Goal: Navigation & Orientation: Find specific page/section

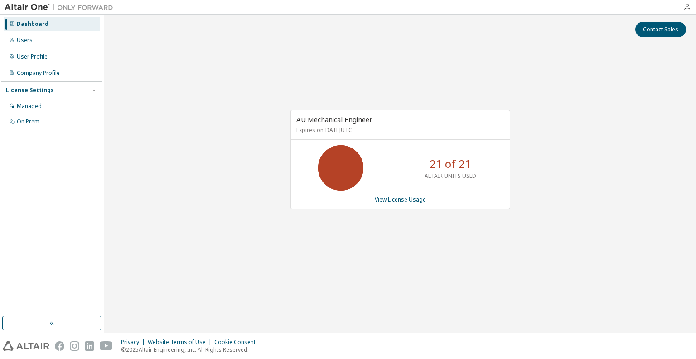
click at [294, 274] on div "AU Mechanical Engineer Expires on January 1, 2026 UTC 21 of 21 ALTAIR UNITS USE…" at bounding box center [400, 164] width 583 height 233
